Goal: Find specific page/section: Find specific page/section

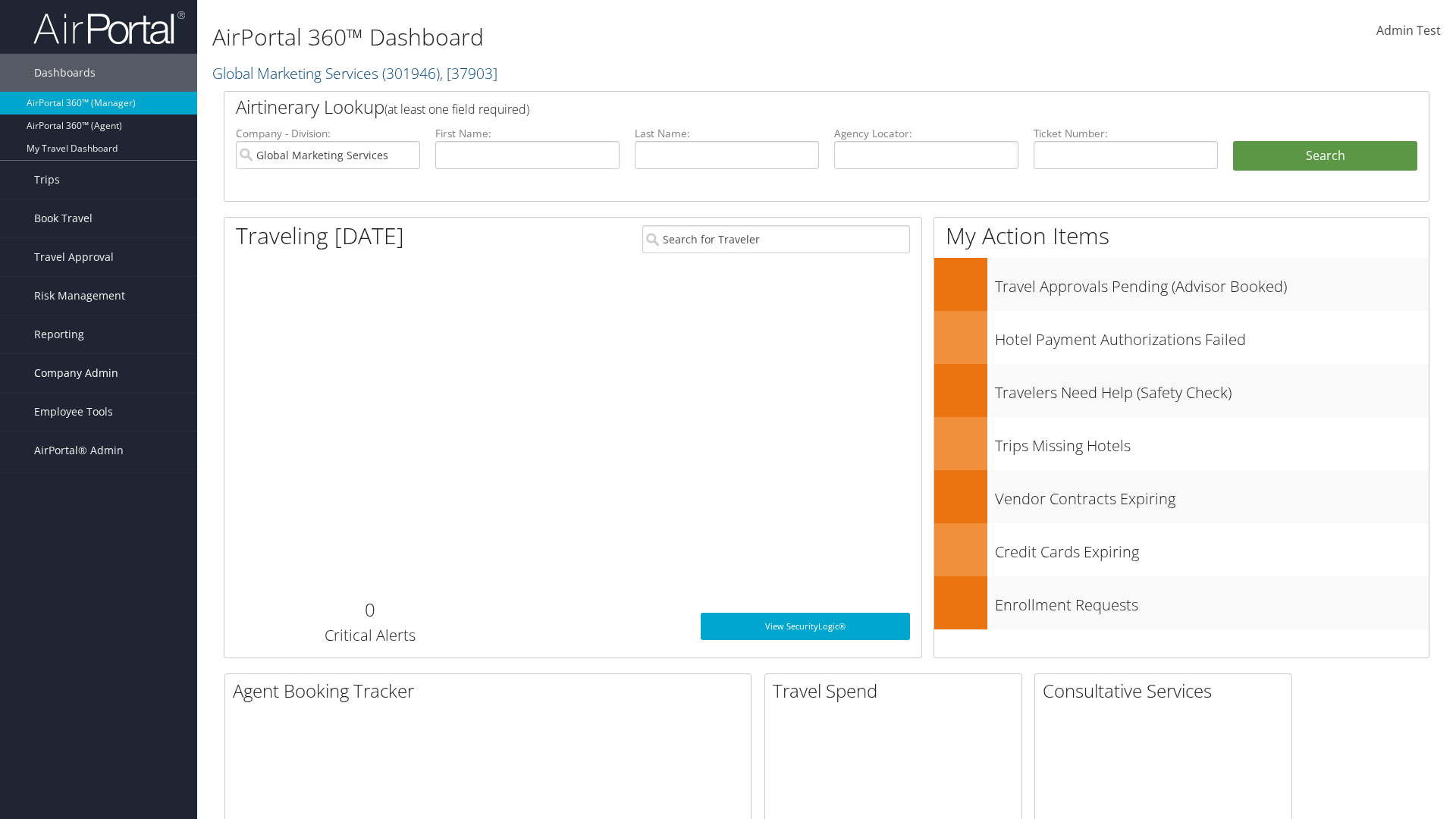
click at [98, 373] on span "Company Admin" at bounding box center [76, 373] width 84 height 38
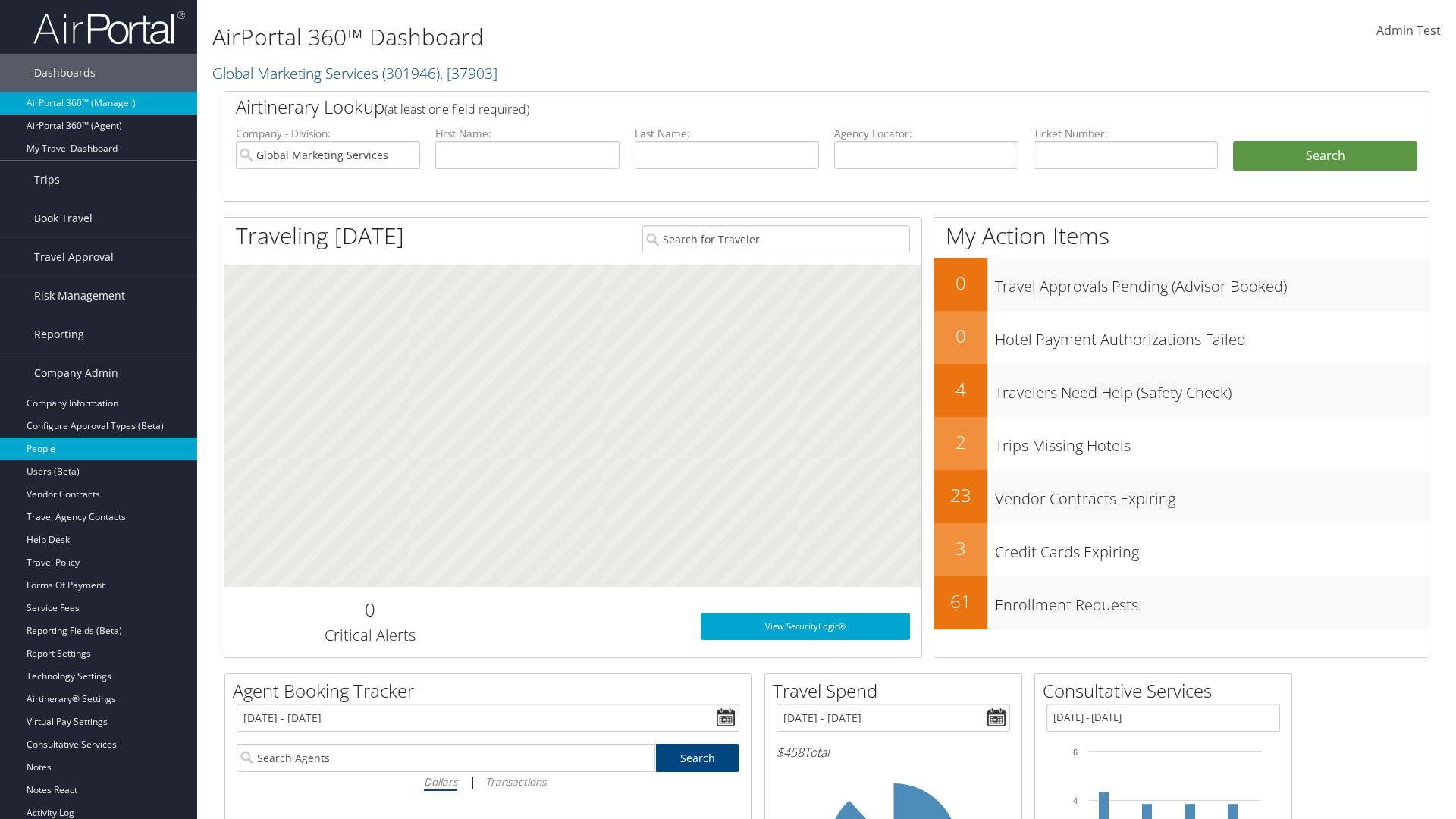
click at [98, 449] on link "People" at bounding box center [98, 449] width 197 height 23
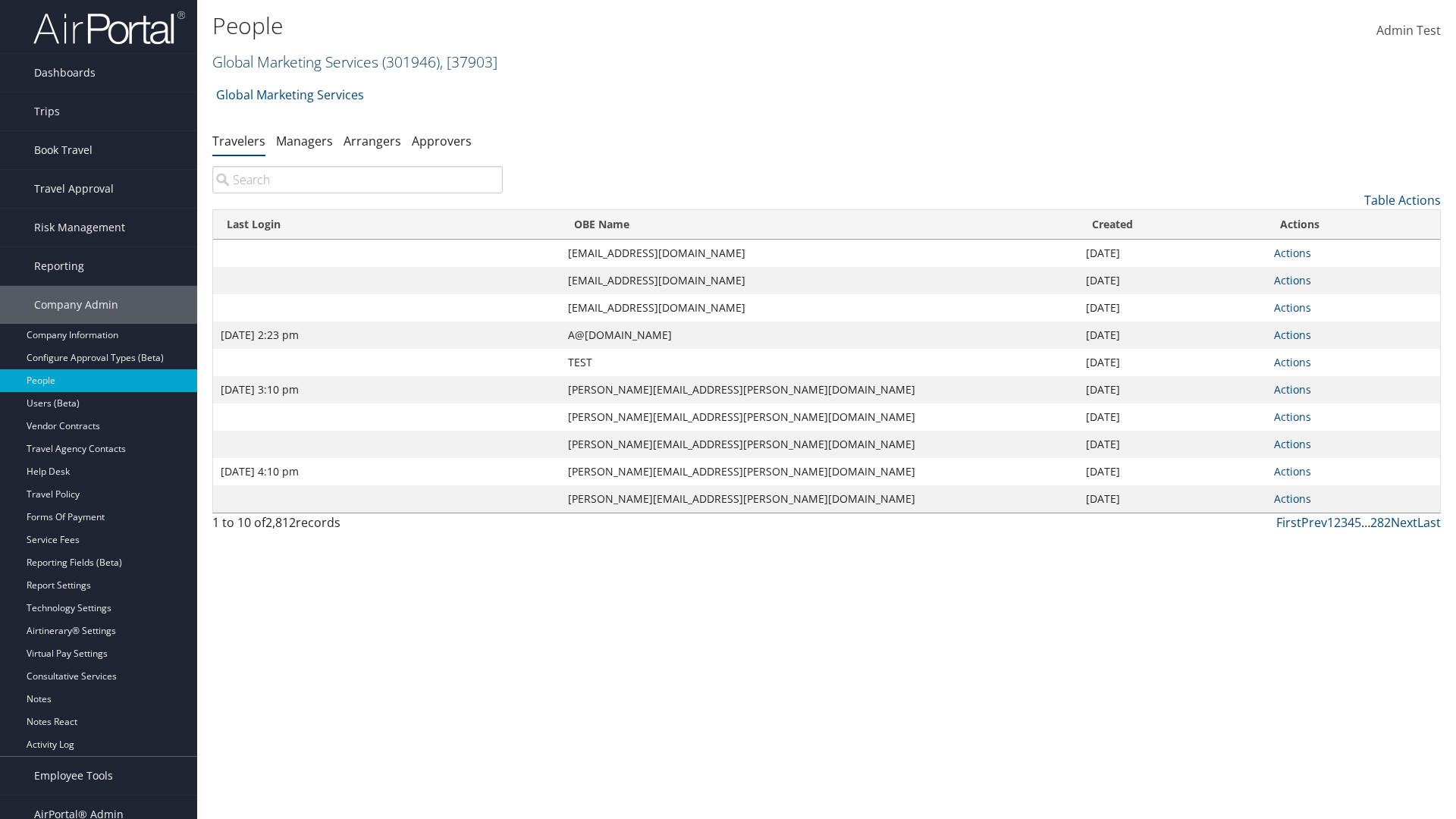
click at [294, 61] on link "Global Marketing Services ( 301946 ) , [ 37903 ]" at bounding box center [355, 61] width 285 height 20
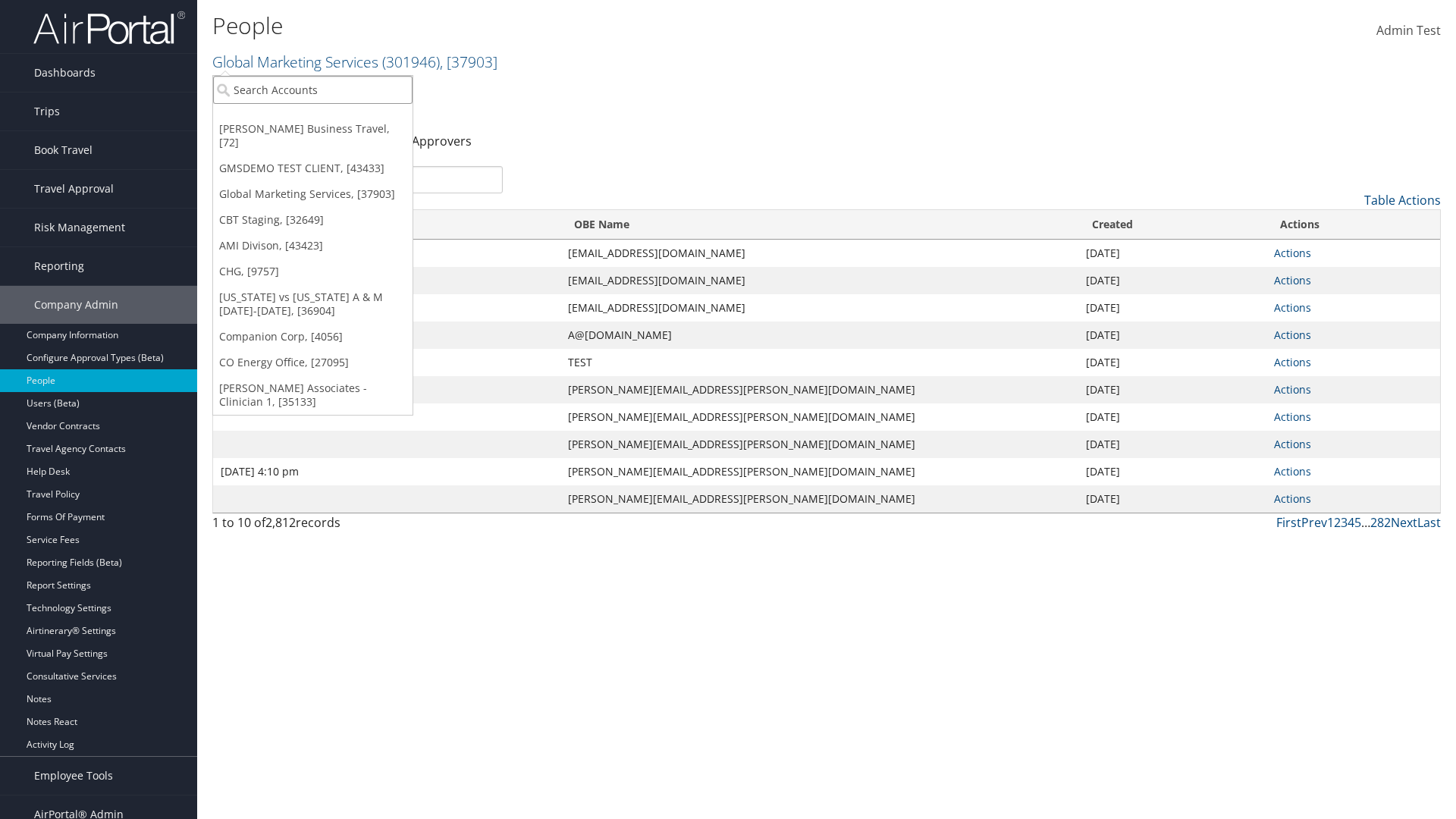
click at [313, 90] on input "search" at bounding box center [312, 90] width 199 height 28
type input "Global Marketing Services"
click at [327, 117] on div "Global Marketing Services (301946), [37903]" at bounding box center [327, 117] width 244 height 13
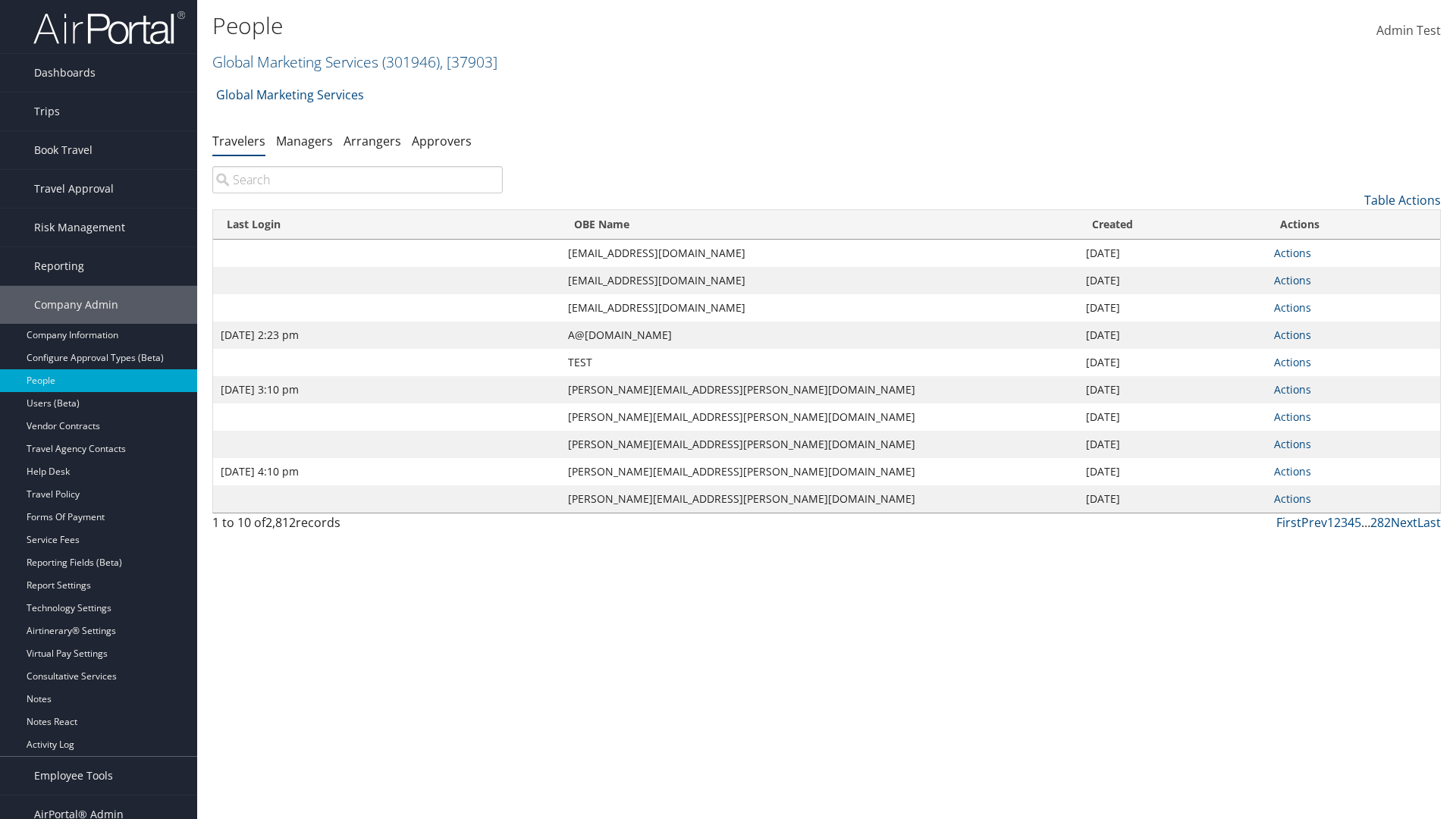
click at [358, 179] on input "search" at bounding box center [358, 179] width 291 height 28
type input "[DATE] 2:23 pm"
